Goal: Obtain resource: Obtain resource

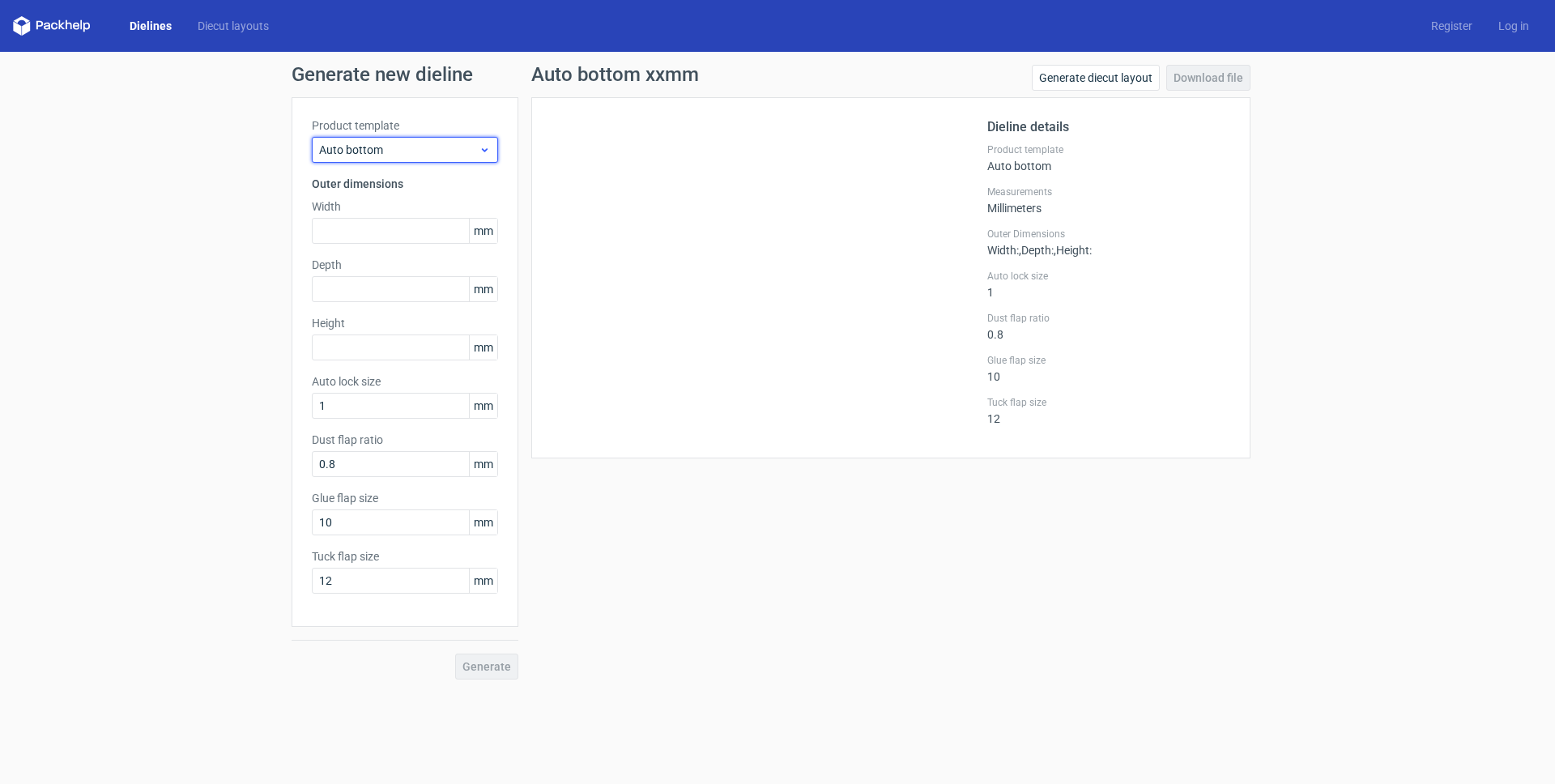
click at [374, 152] on span "Auto bottom" at bounding box center [399, 149] width 160 height 16
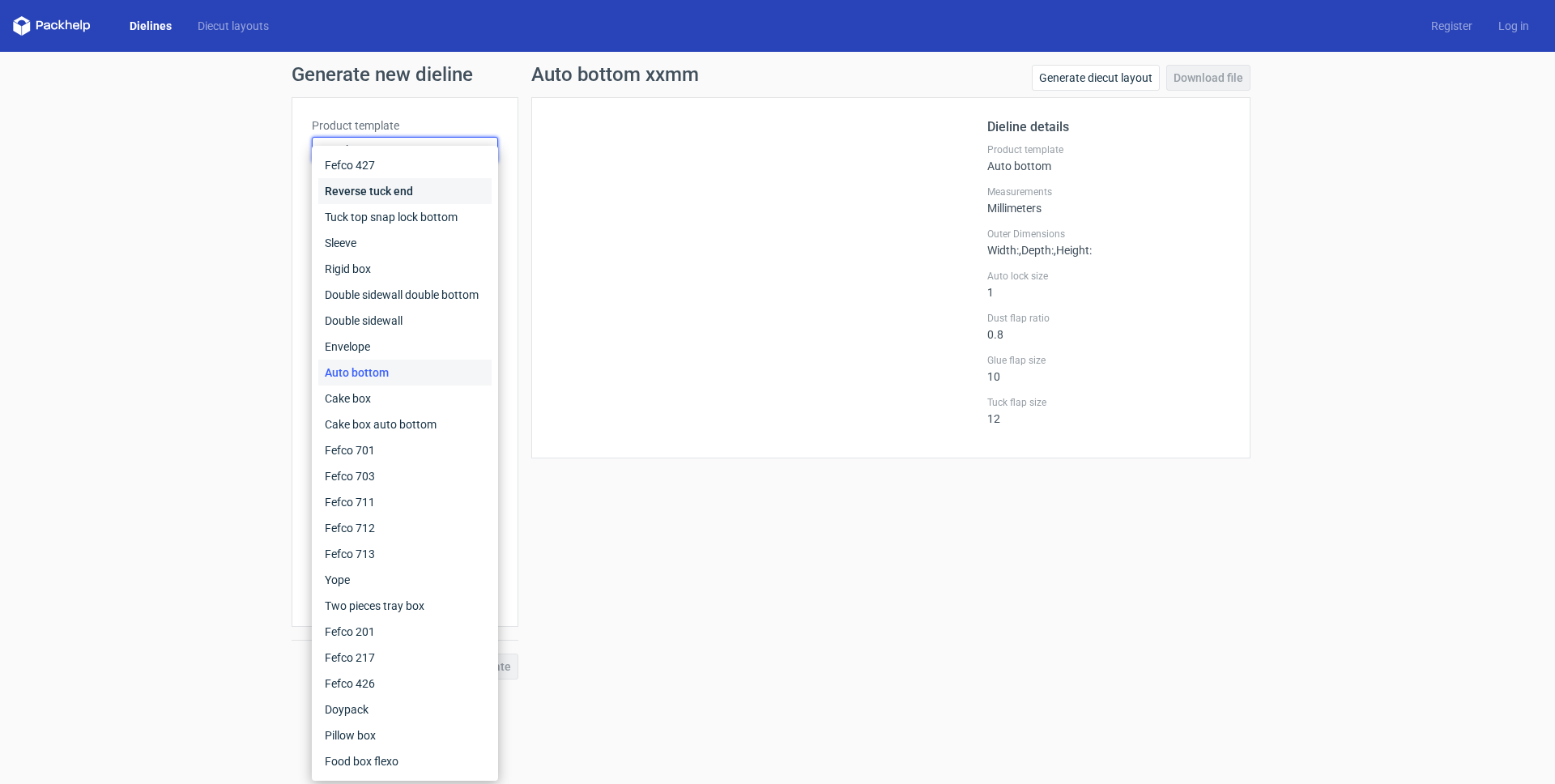
click at [398, 188] on div "Reverse tuck end" at bounding box center [405, 191] width 174 height 26
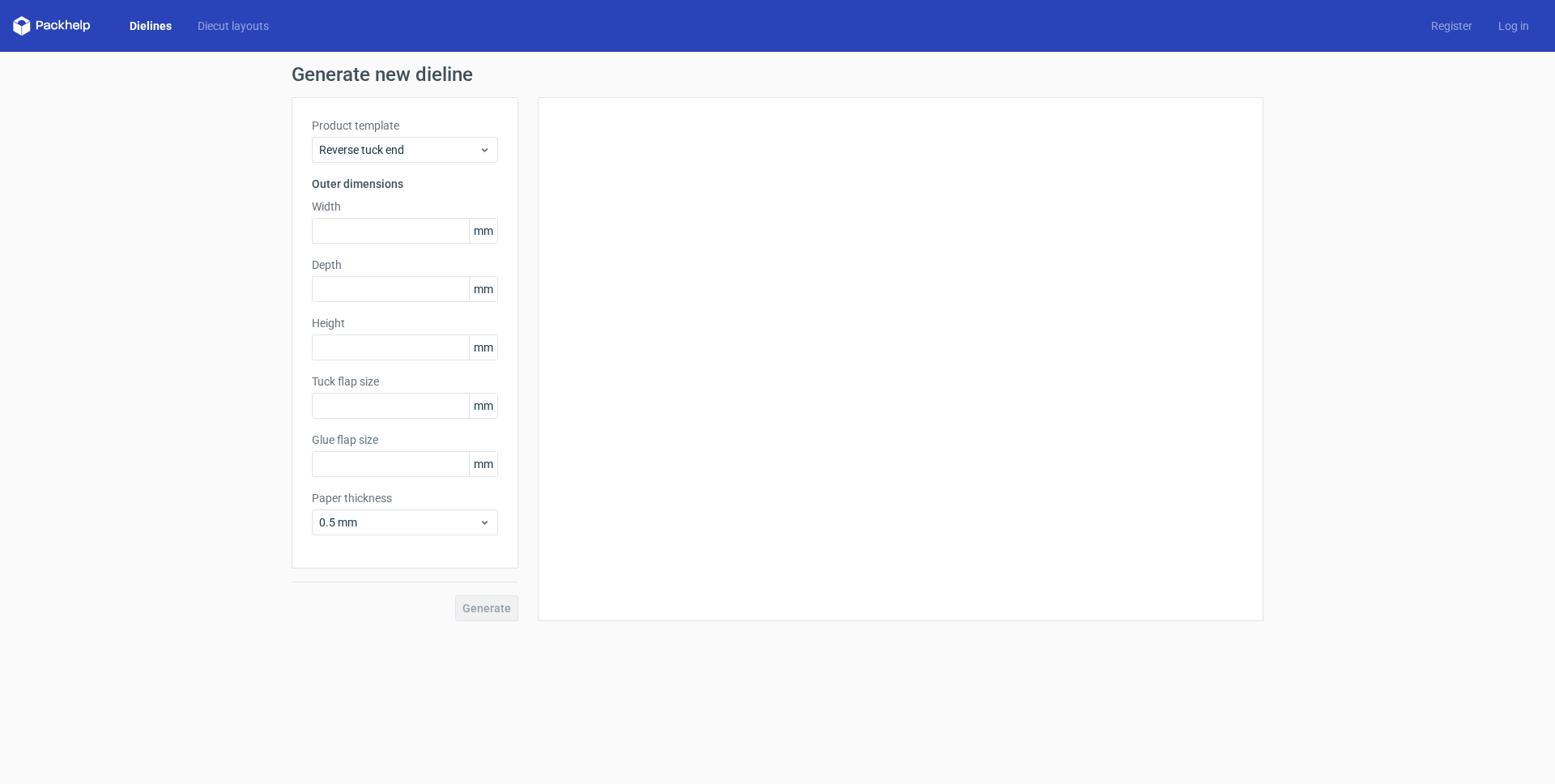
type input "15"
type input "10"
click at [366, 232] on input "text" at bounding box center [405, 231] width 187 height 26
type input "39"
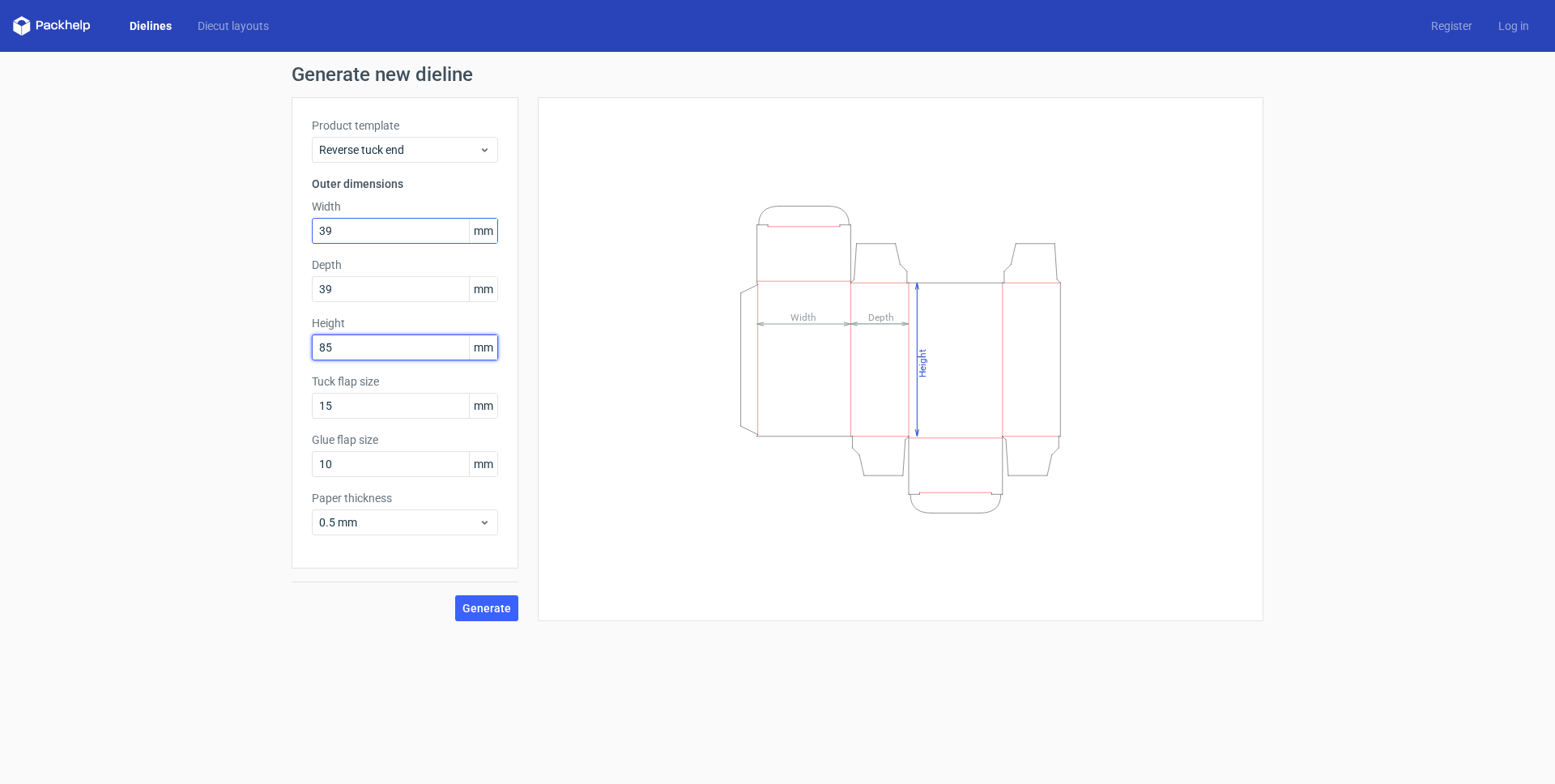
type input "85"
click at [500, 603] on span "Generate" at bounding box center [487, 609] width 49 height 11
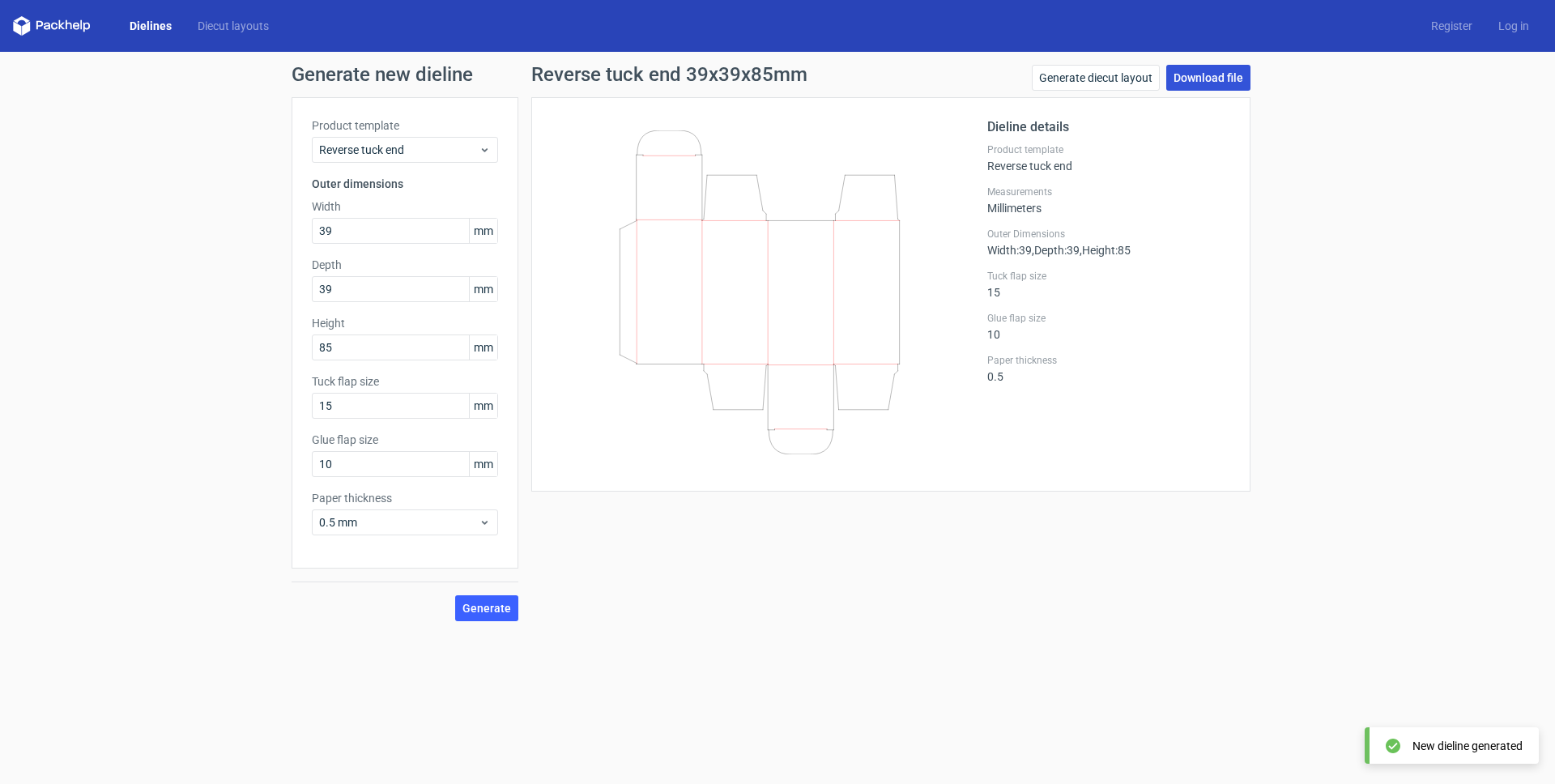
click at [1208, 82] on link "Download file" at bounding box center [1209, 77] width 84 height 26
